Goal: Information Seeking & Learning: Learn about a topic

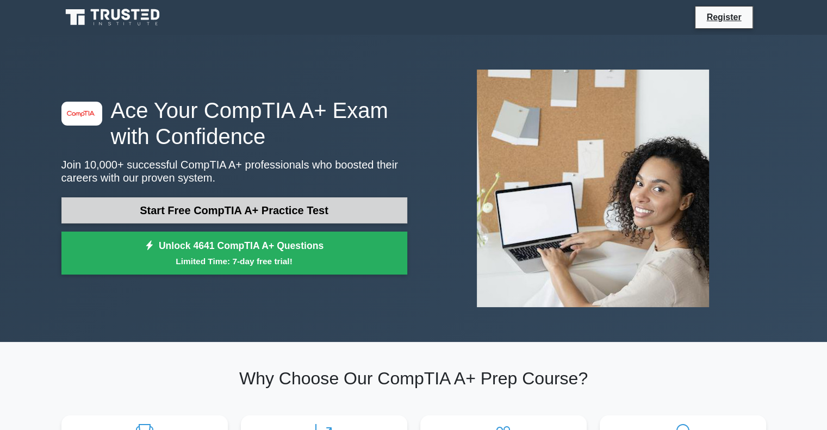
click at [294, 203] on link "Start Free CompTIA A+ Practice Test" at bounding box center [234, 210] width 346 height 26
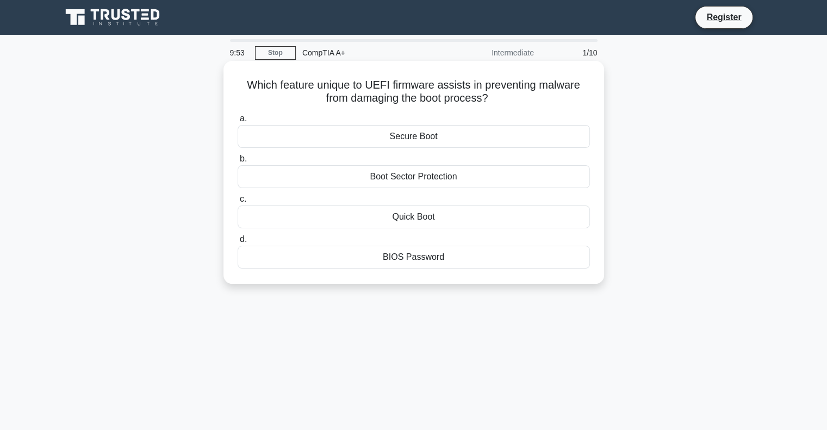
click at [424, 174] on div "Boot Sector Protection" at bounding box center [414, 176] width 352 height 23
click at [238, 163] on input "b. Boot Sector Protection" at bounding box center [238, 159] width 0 height 7
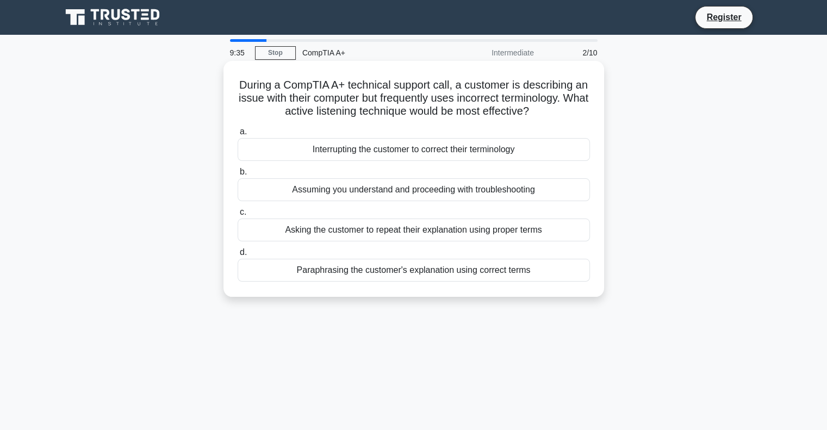
click at [530, 272] on div "Paraphrasing the customer's explanation using correct terms" at bounding box center [414, 270] width 352 height 23
click at [238, 256] on input "d. Paraphrasing the customer's explanation using correct terms" at bounding box center [238, 252] width 0 height 7
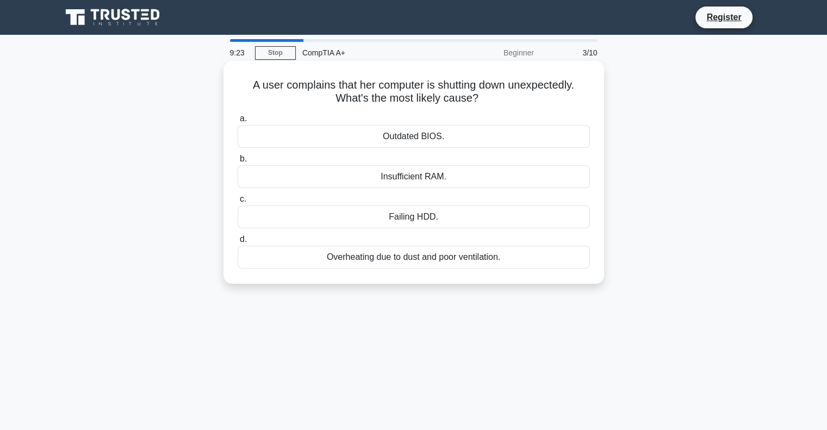
click at [446, 141] on div "Outdated BIOS." at bounding box center [414, 136] width 352 height 23
click at [238, 122] on input "a. Outdated BIOS." at bounding box center [238, 118] width 0 height 7
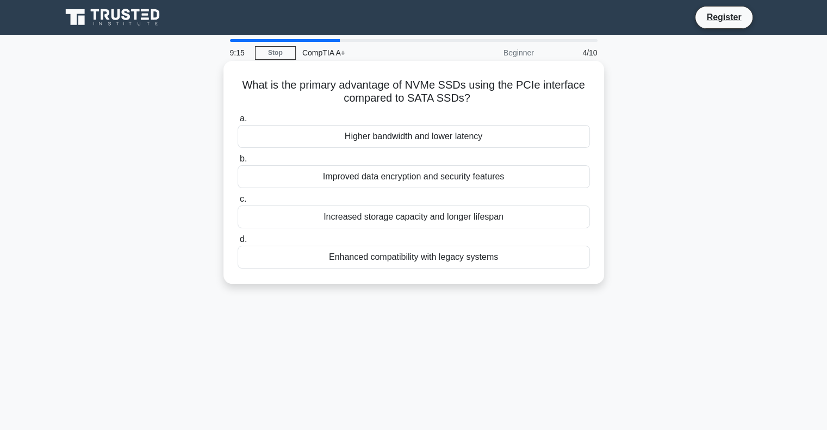
click at [529, 140] on div "Higher bandwidth and lower latency" at bounding box center [414, 136] width 352 height 23
click at [238, 122] on input "a. Higher bandwidth and lower latency" at bounding box center [238, 118] width 0 height 7
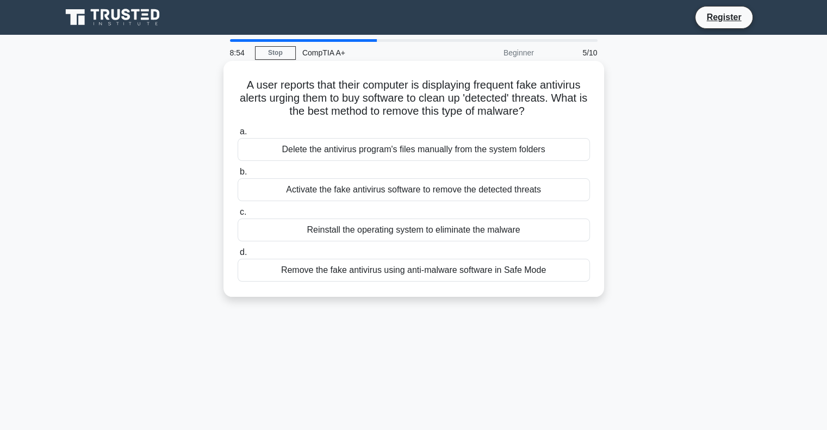
click at [528, 270] on div "Remove the fake antivirus using anti-malware software in Safe Mode" at bounding box center [414, 270] width 352 height 23
click at [238, 256] on input "d. Remove the fake antivirus using anti-malware software in Safe Mode" at bounding box center [238, 252] width 0 height 7
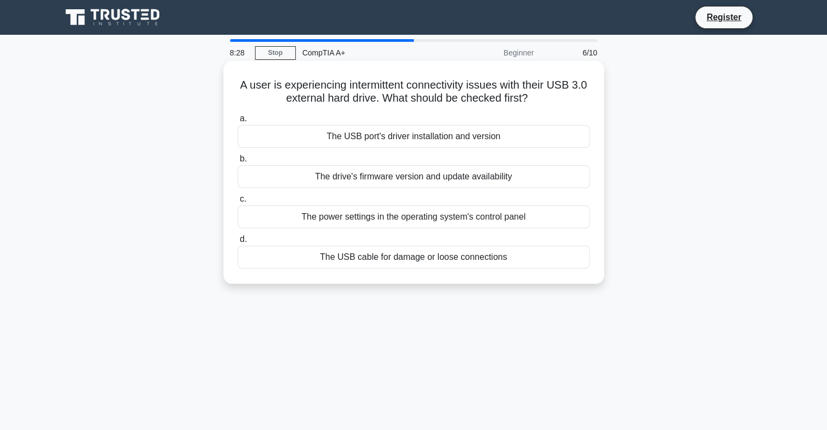
click at [498, 254] on div "The USB cable for damage or loose connections" at bounding box center [414, 257] width 352 height 23
click at [238, 243] on input "d. The USB cable for damage or loose connections" at bounding box center [238, 239] width 0 height 7
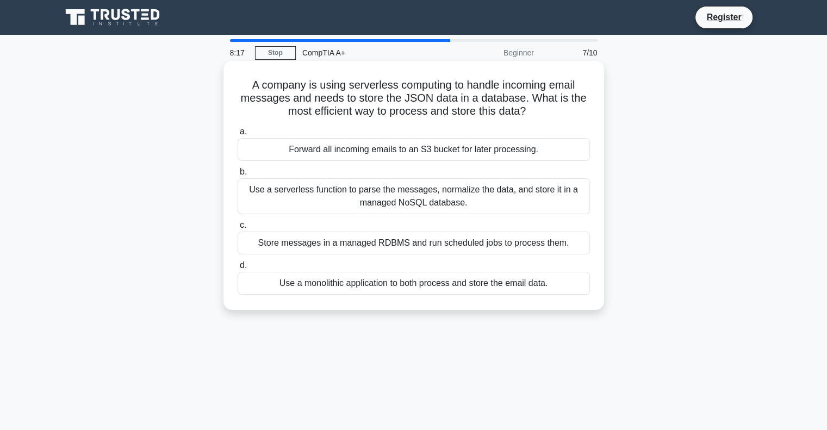
click at [452, 210] on div "Use a serverless function to parse the messages, normalize the data, and store …" at bounding box center [414, 196] width 352 height 36
click at [238, 176] on input "b. Use a serverless function to parse the messages, normalize the data, and sto…" at bounding box center [238, 172] width 0 height 7
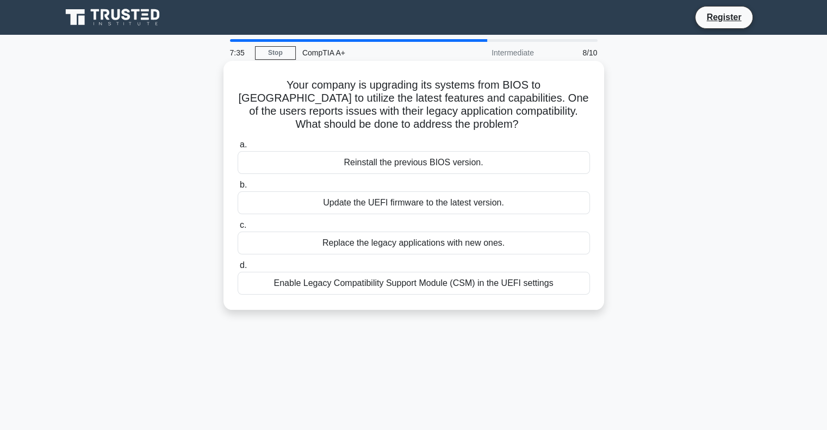
click at [513, 209] on div "Update the UEFI firmware to the latest version." at bounding box center [414, 202] width 352 height 23
click at [238, 189] on input "b. Update the UEFI firmware to the latest version." at bounding box center [238, 185] width 0 height 7
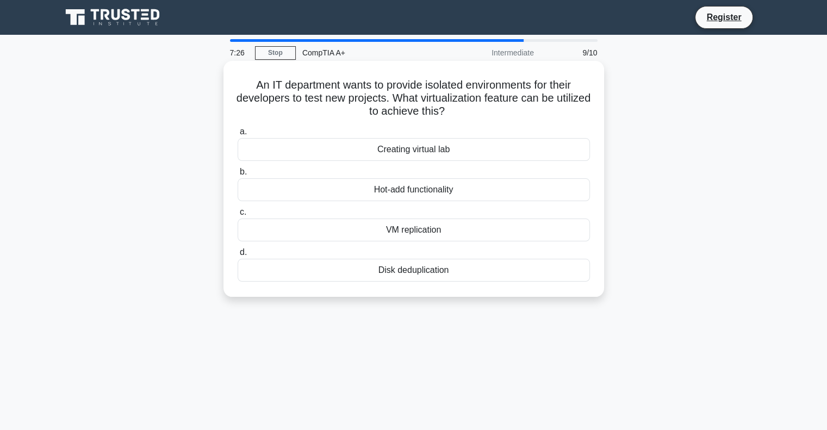
click at [525, 230] on div "VM replication" at bounding box center [414, 230] width 352 height 23
click at [238, 216] on input "c. VM replication" at bounding box center [238, 212] width 0 height 7
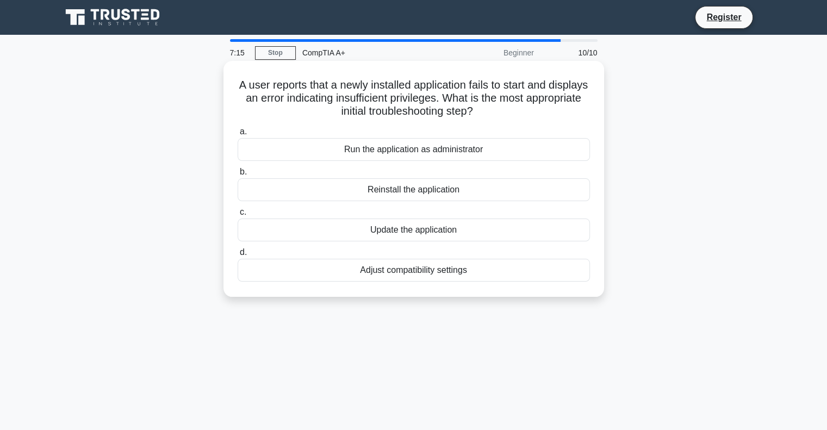
click at [474, 157] on div "Run the application as administrator" at bounding box center [414, 149] width 352 height 23
click at [238, 135] on input "a. Run the application as administrator" at bounding box center [238, 131] width 0 height 7
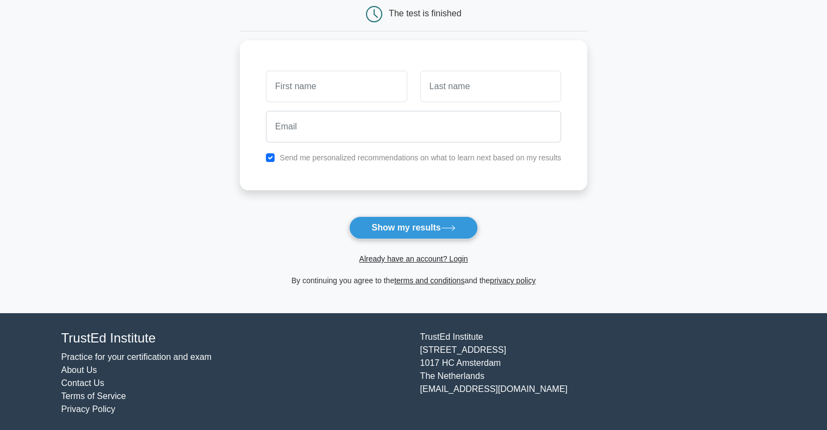
scroll to position [115, 0]
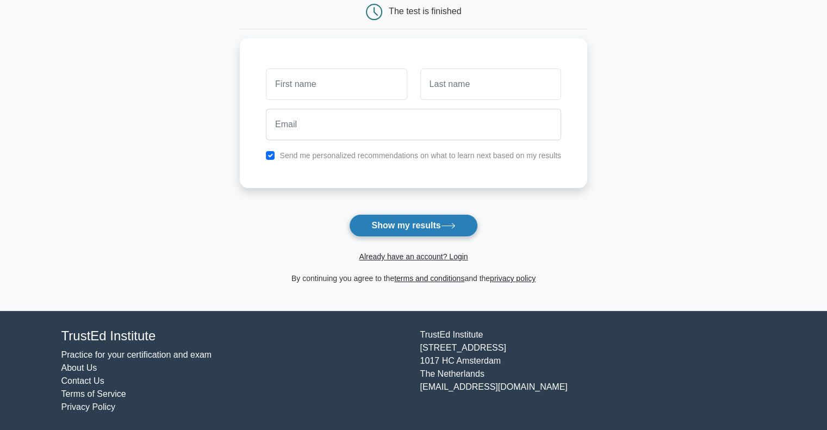
click at [435, 222] on button "Show my results" at bounding box center [413, 225] width 128 height 23
click at [136, 91] on main "Wait, there is more! Continue to see your result The test is finished and the" at bounding box center [413, 116] width 827 height 392
